Goal: Task Accomplishment & Management: Use online tool/utility

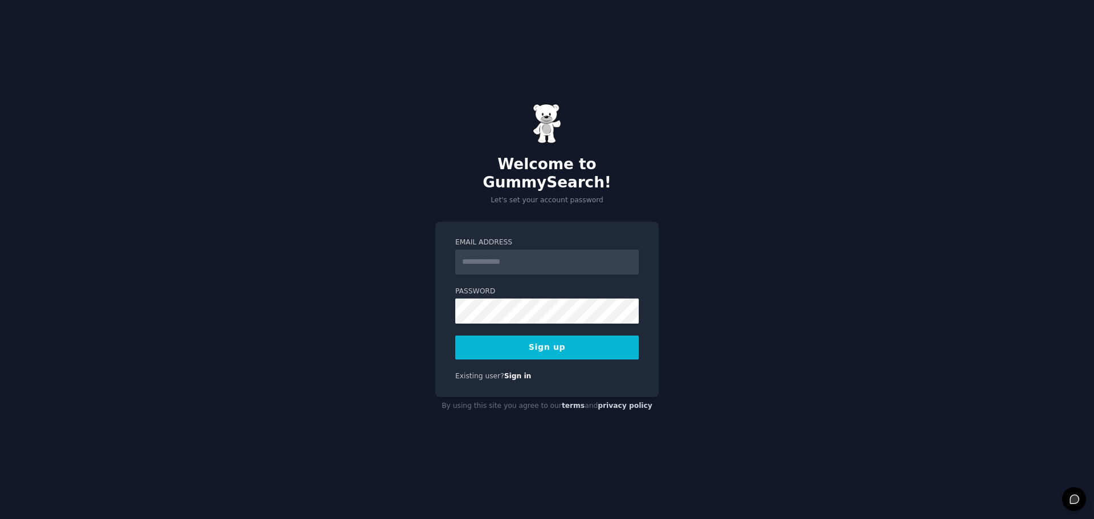
click at [475, 257] on input "Email Address" at bounding box center [546, 262] width 183 height 25
type input "**********"
click at [546, 337] on button "Sign up" at bounding box center [546, 348] width 183 height 24
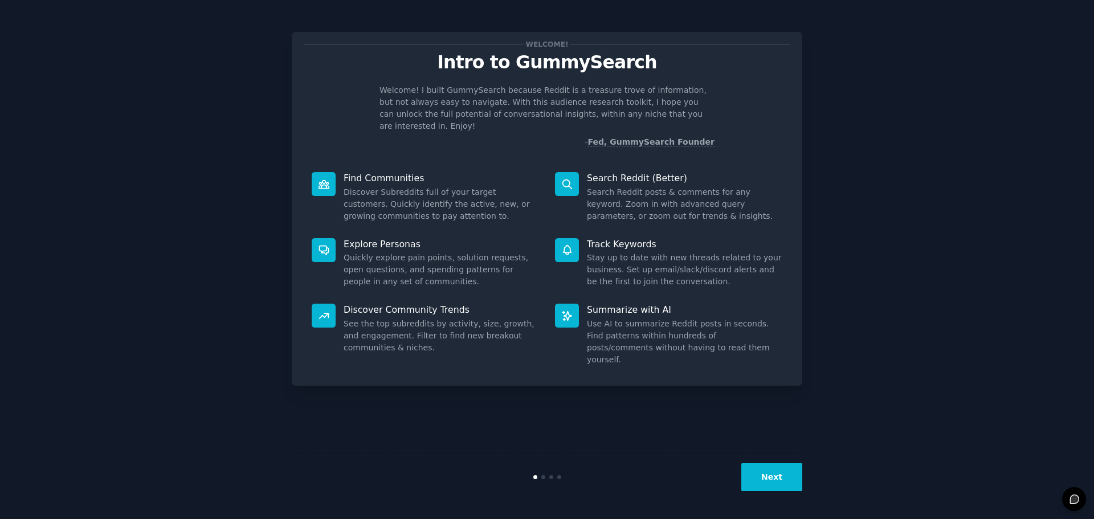
click at [775, 477] on button "Next" at bounding box center [771, 477] width 61 height 28
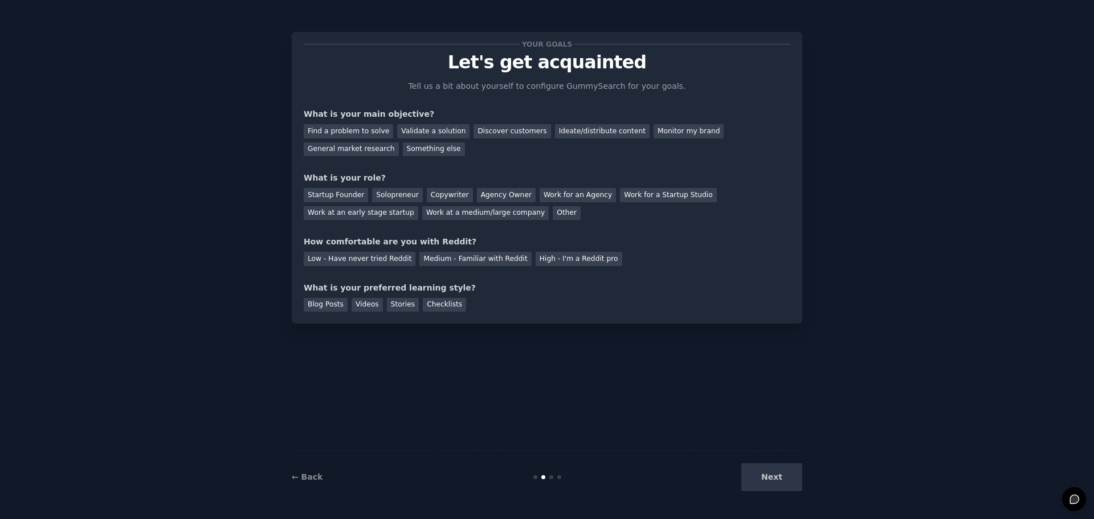
click at [775, 476] on div "Next" at bounding box center [717, 477] width 170 height 28
click at [497, 128] on div "Discover customers" at bounding box center [511, 131] width 77 height 14
click at [330, 195] on div "Startup Founder" at bounding box center [336, 195] width 64 height 14
click at [368, 257] on div "Low - Have never tried Reddit" at bounding box center [360, 259] width 112 height 14
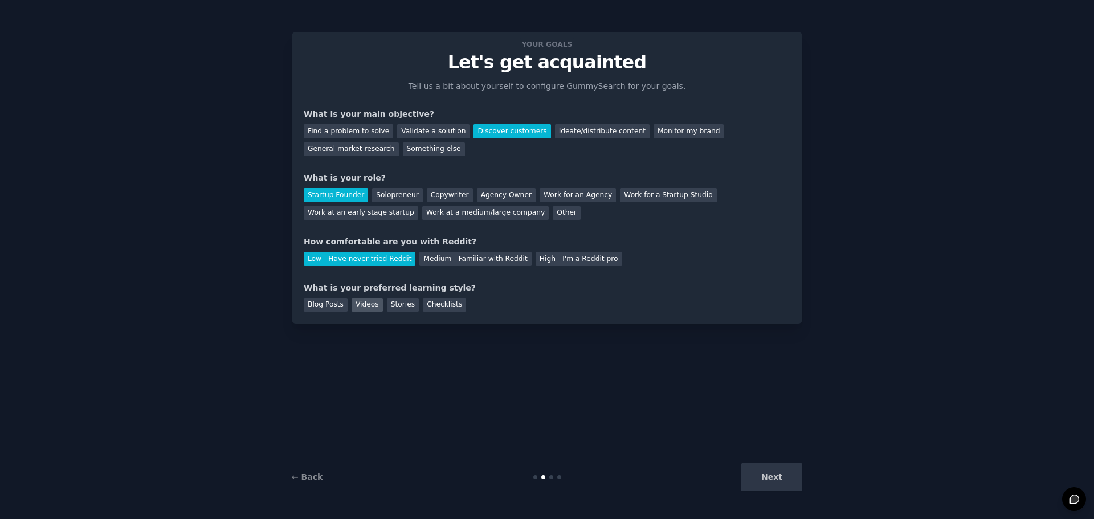
click at [364, 304] on div "Videos" at bounding box center [366, 305] width 31 height 14
click at [778, 479] on button "Next" at bounding box center [771, 477] width 61 height 28
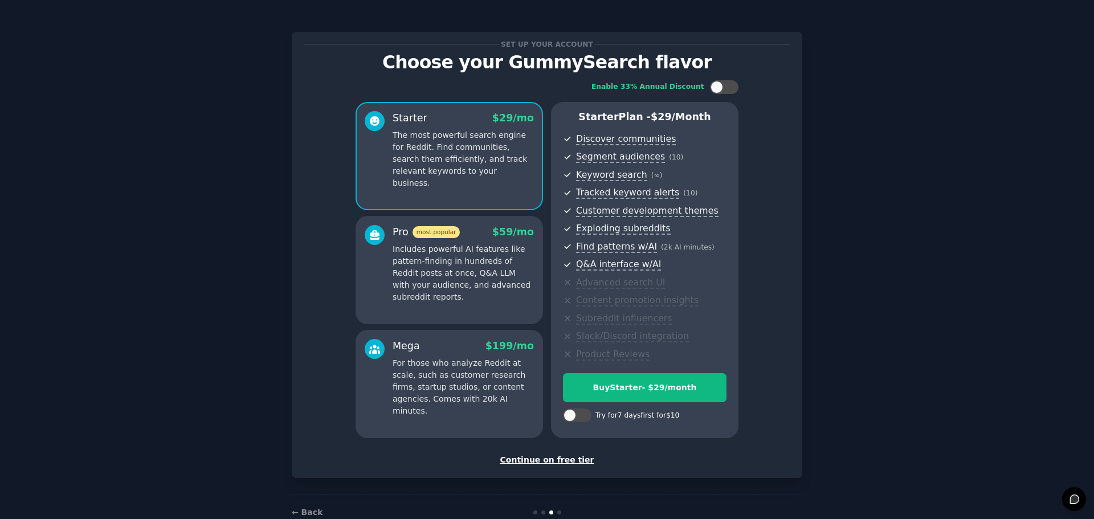
click at [542, 459] on div "Continue on free tier" at bounding box center [547, 460] width 487 height 12
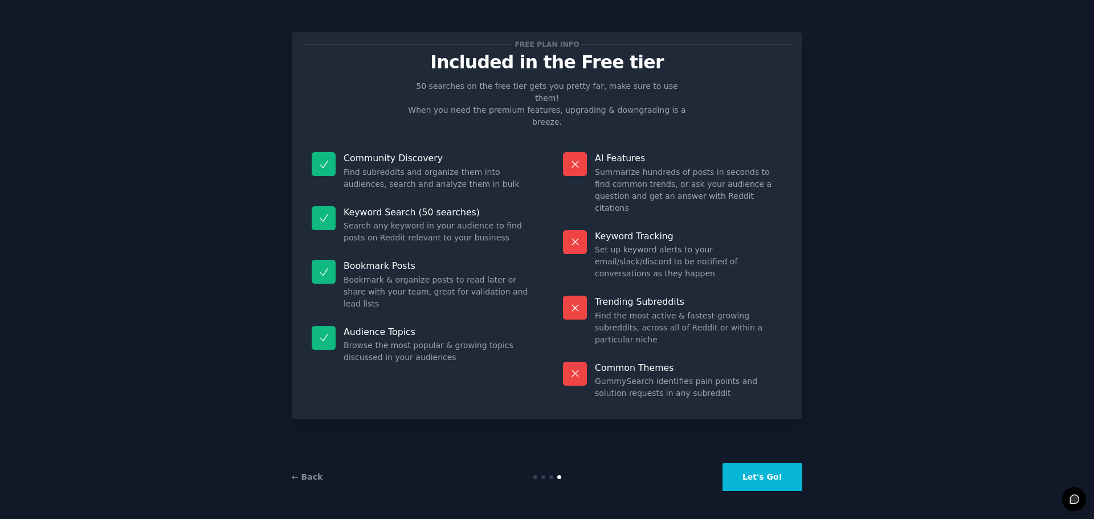
click at [775, 472] on button "Let's Go!" at bounding box center [762, 477] width 80 height 28
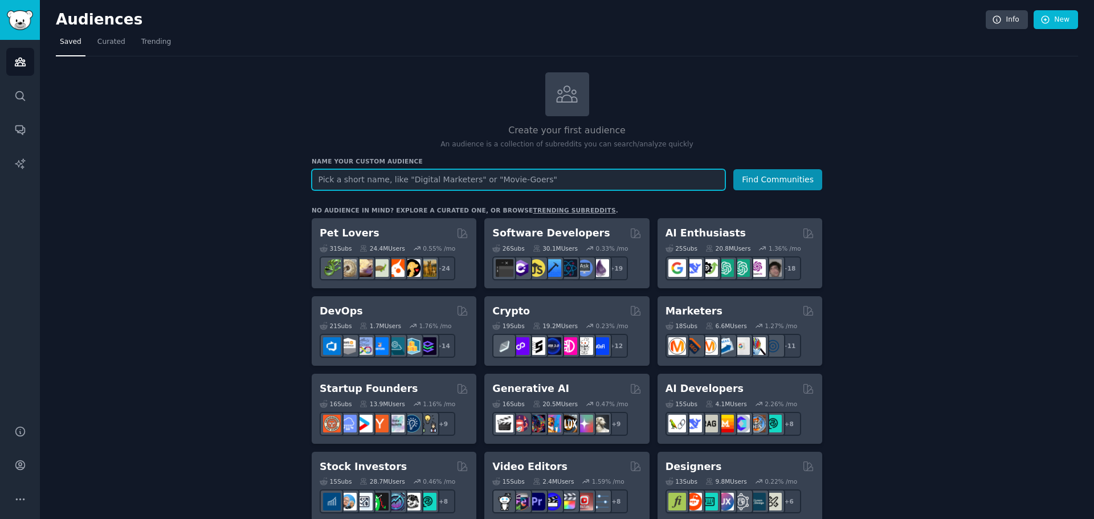
paste input "Going out of business"
type input "Going out of business"
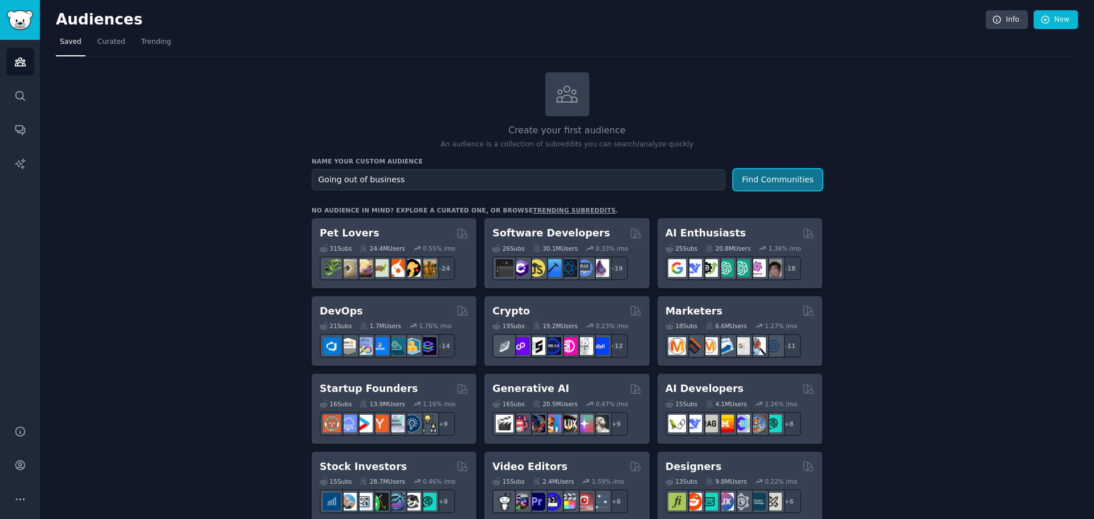
click at [773, 182] on button "Find Communities" at bounding box center [777, 179] width 89 height 21
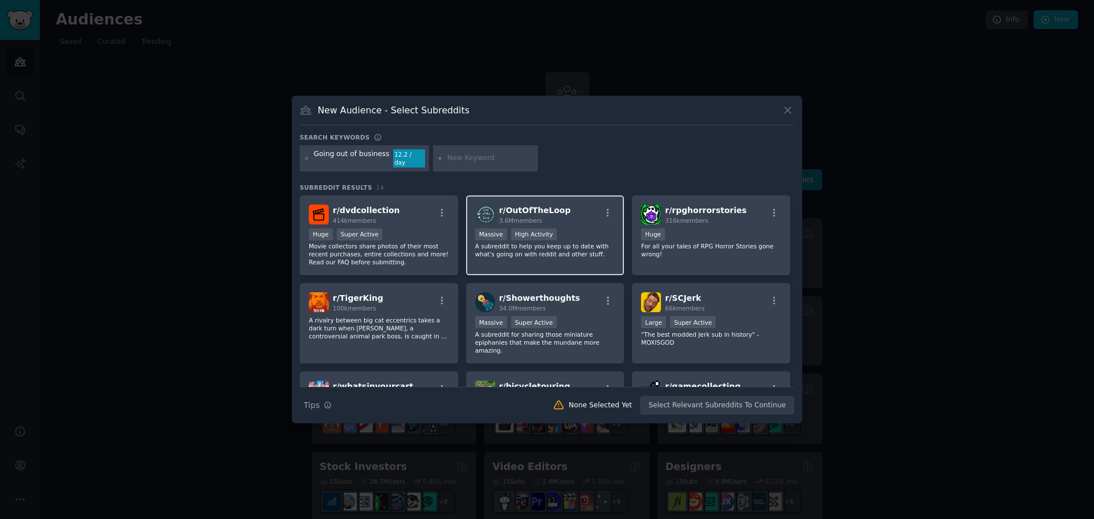
click at [565, 243] on p "A subreddit to help you keep up to date with what's going on with reddit and ot…" at bounding box center [545, 250] width 140 height 16
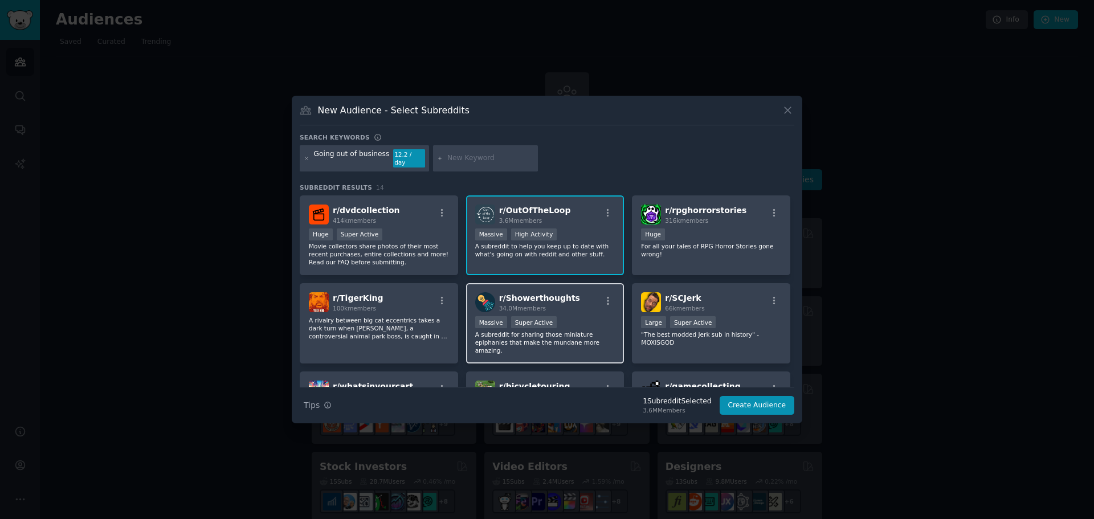
click at [576, 305] on div "r/ Showerthoughts 34.0M members" at bounding box center [545, 302] width 140 height 20
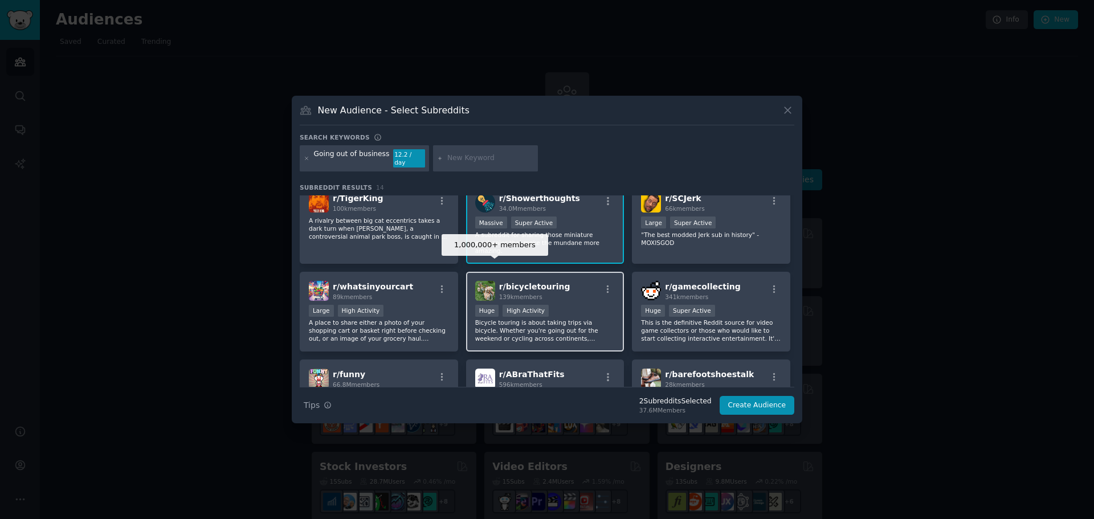
scroll to position [114, 0]
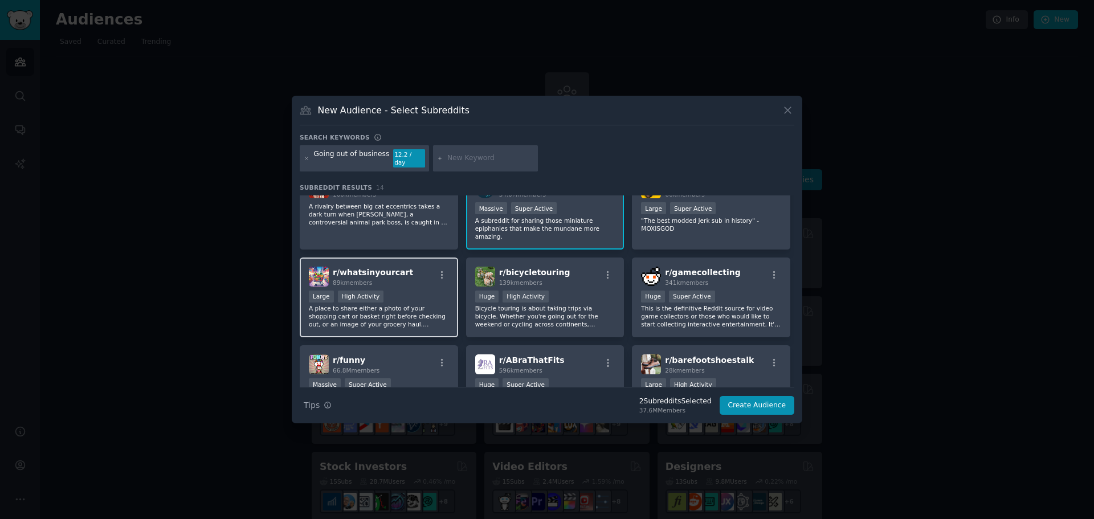
click at [410, 291] on div "Large High Activity" at bounding box center [379, 298] width 140 height 14
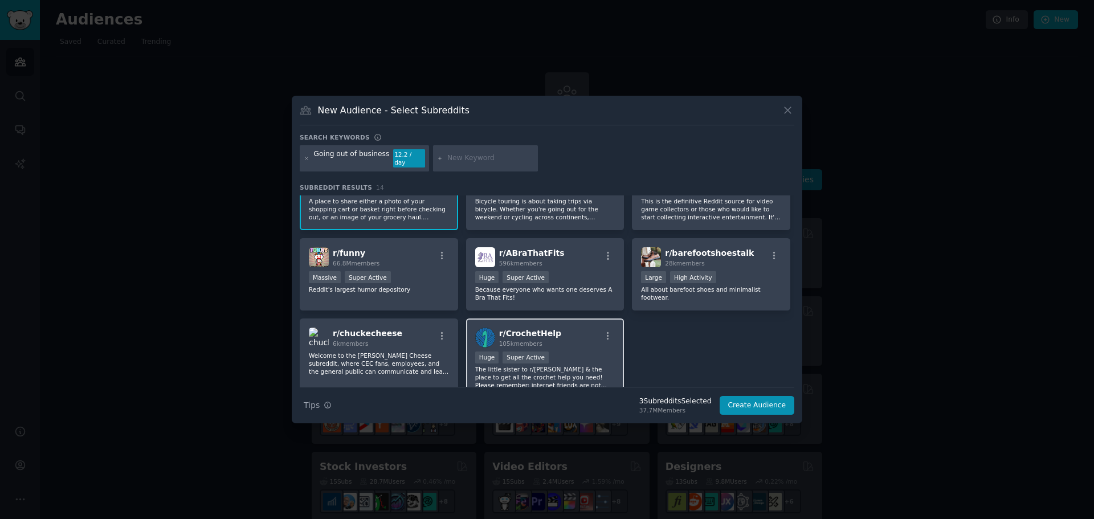
scroll to position [228, 0]
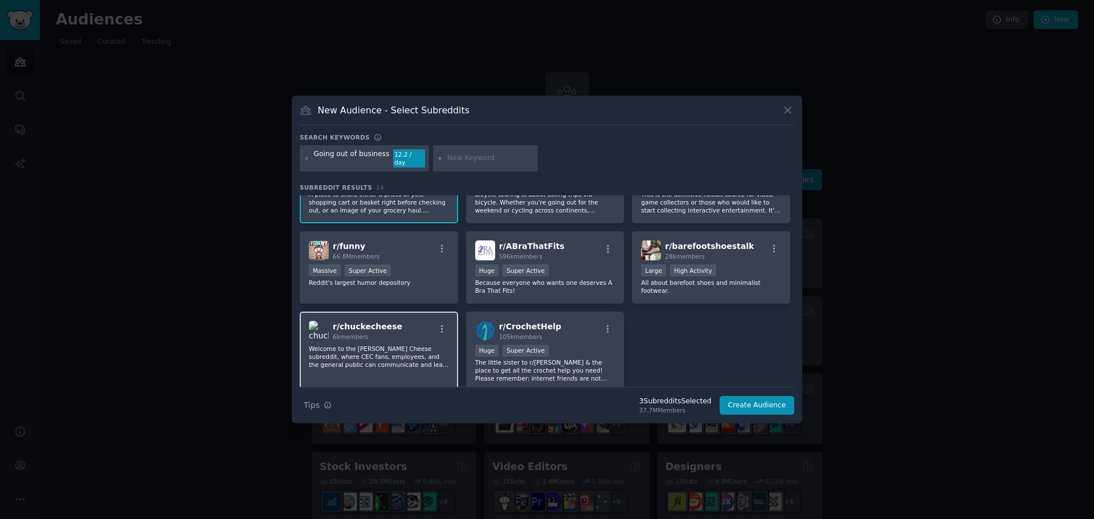
click at [403, 345] on p "Welcome to the [PERSON_NAME] Cheese subreddit, where CEC fans, employees, and t…" at bounding box center [379, 357] width 140 height 24
click at [589, 358] on p "The little sister to r/[PERSON_NAME] & the place to get all the crochet help yo…" at bounding box center [545, 370] width 140 height 24
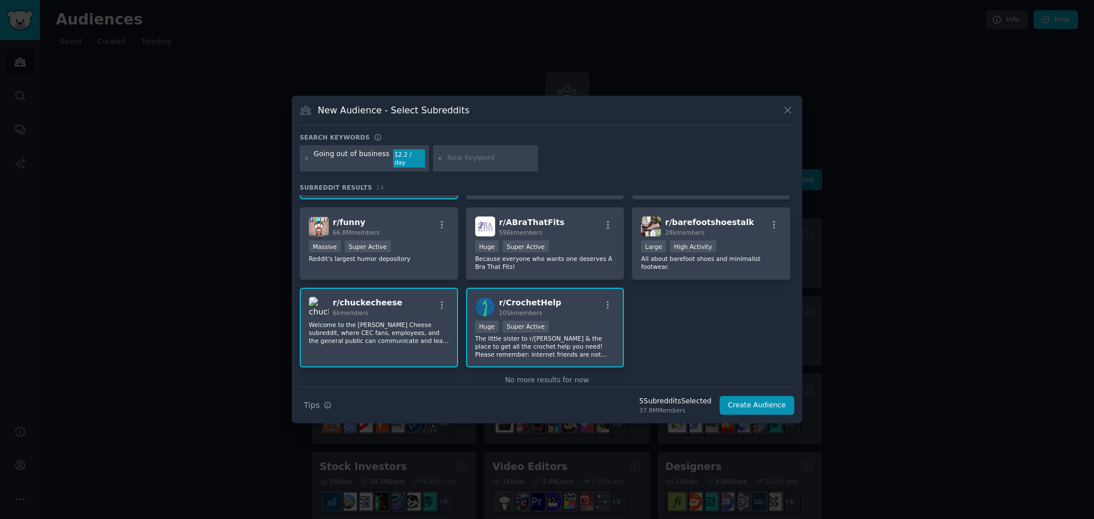
scroll to position [264, 0]
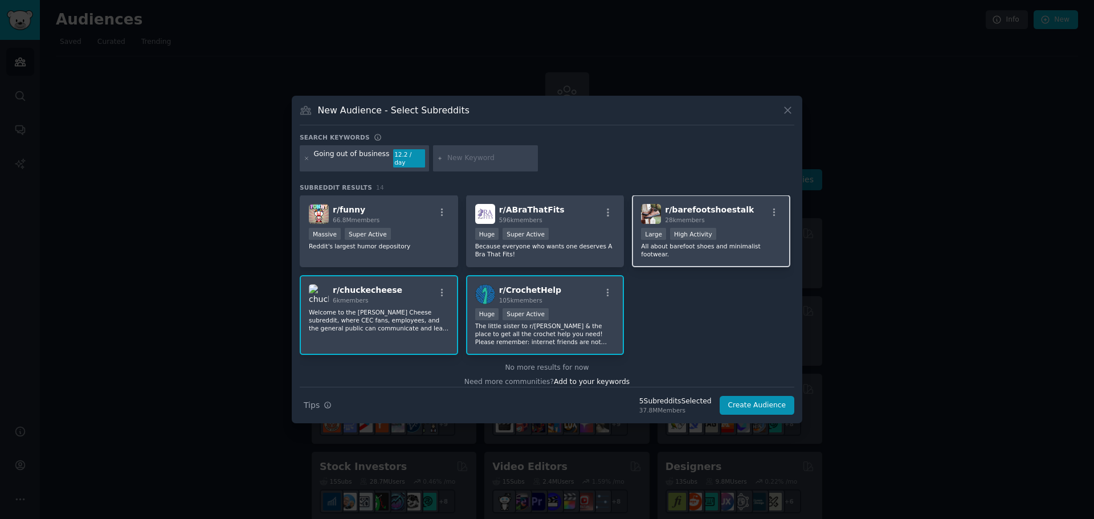
click at [742, 242] on p "All about barefoot shoes and minimalist footwear." at bounding box center [711, 250] width 140 height 16
click at [762, 401] on button "Create Audience" at bounding box center [757, 405] width 75 height 19
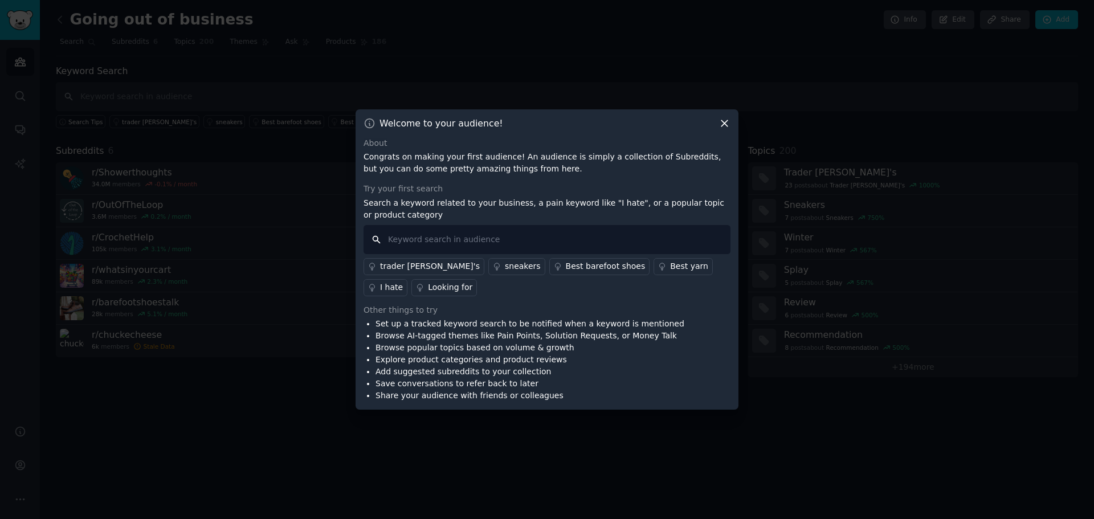
paste input "Going out of business"
type input "Going out of business"
click at [727, 120] on icon at bounding box center [724, 123] width 6 height 6
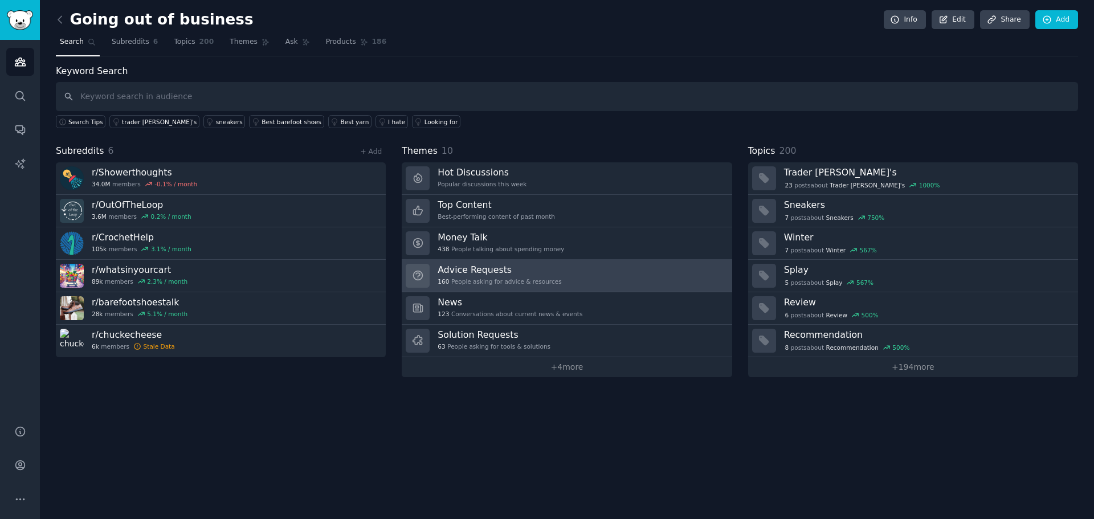
click at [470, 270] on h3 "Advice Requests" at bounding box center [500, 270] width 124 height 12
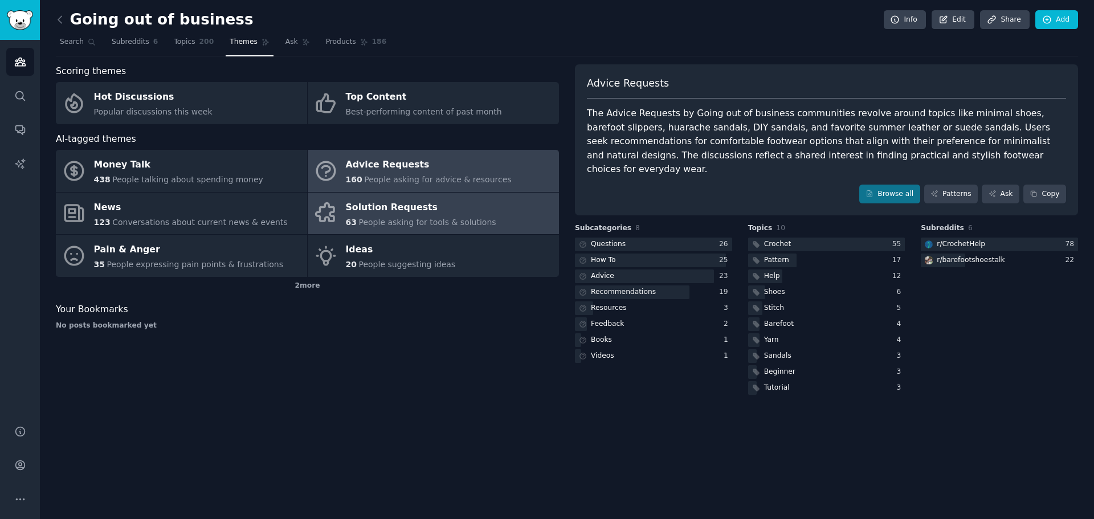
click at [391, 208] on div "Solution Requests" at bounding box center [421, 207] width 150 height 18
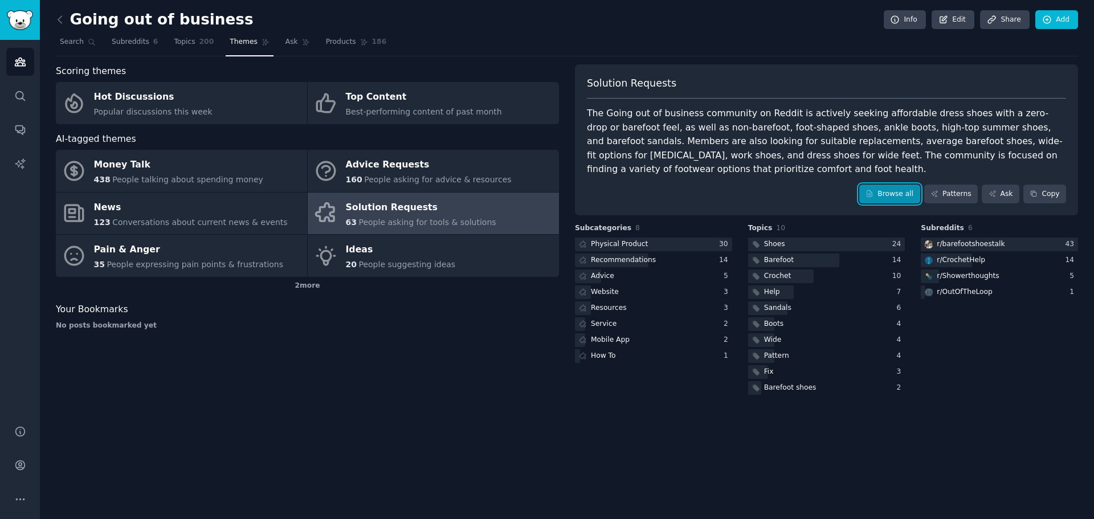
click at [901, 191] on link "Browse all" at bounding box center [889, 194] width 61 height 19
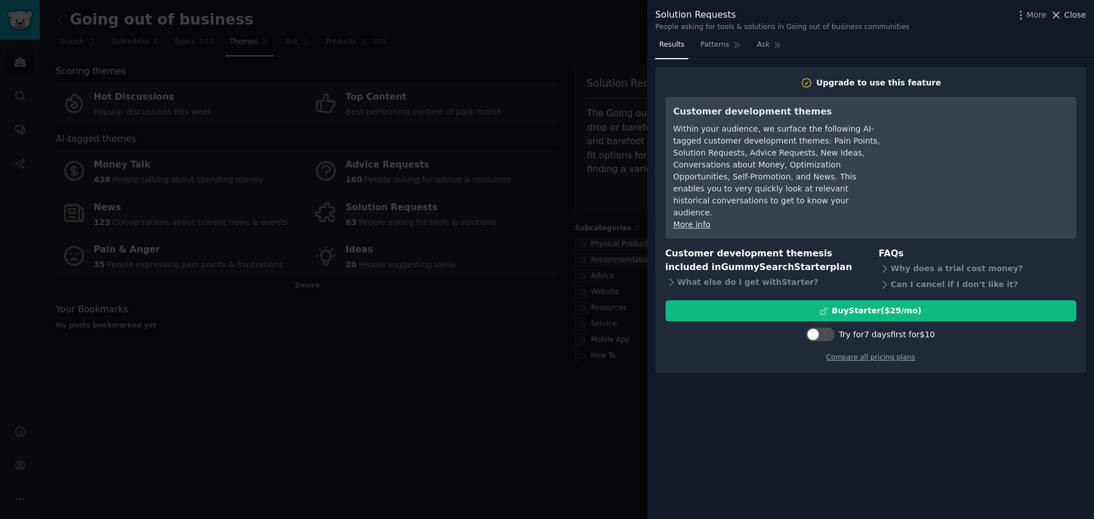
click at [1081, 14] on span "Close" at bounding box center [1075, 15] width 22 height 12
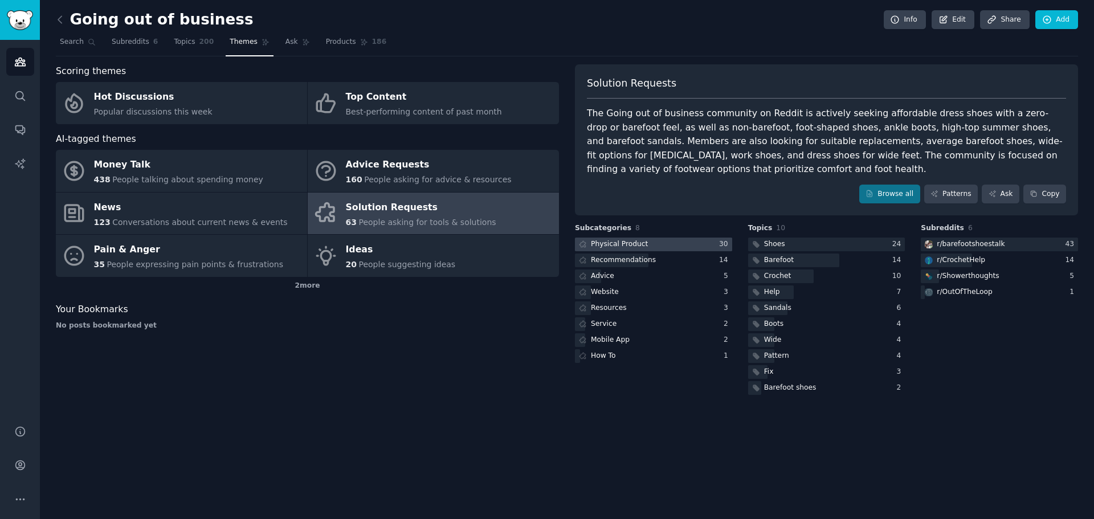
click at [619, 244] on div "Physical Product" at bounding box center [619, 244] width 57 height 10
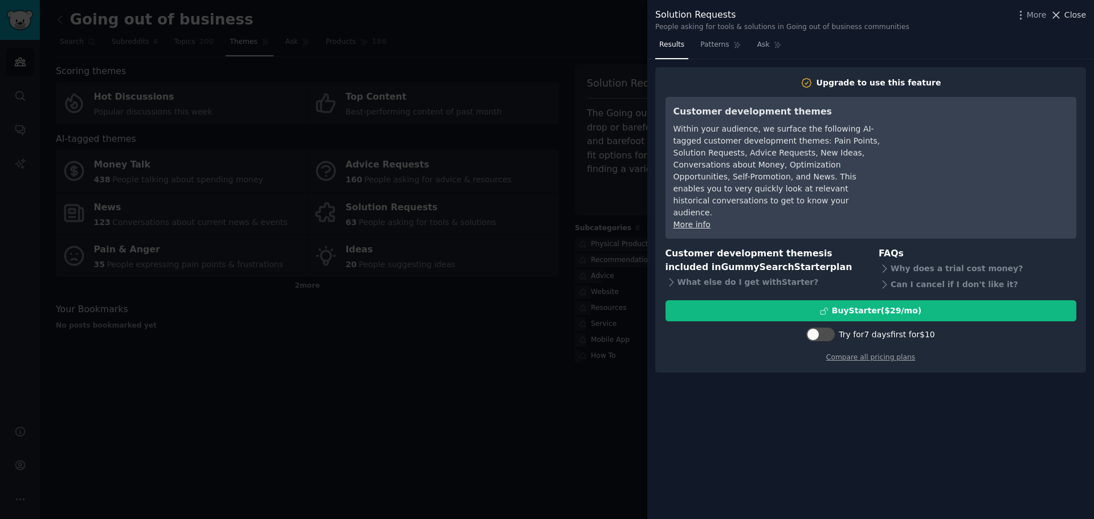
click at [1071, 19] on span "Close" at bounding box center [1075, 15] width 22 height 12
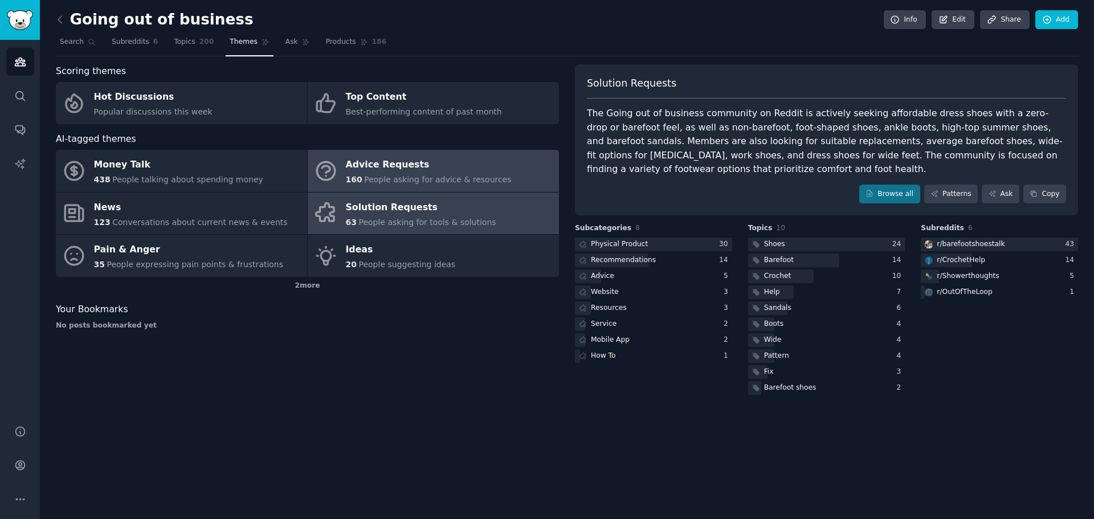
click at [475, 165] on div "Advice Requests" at bounding box center [429, 165] width 166 height 18
